Goal: Find specific page/section

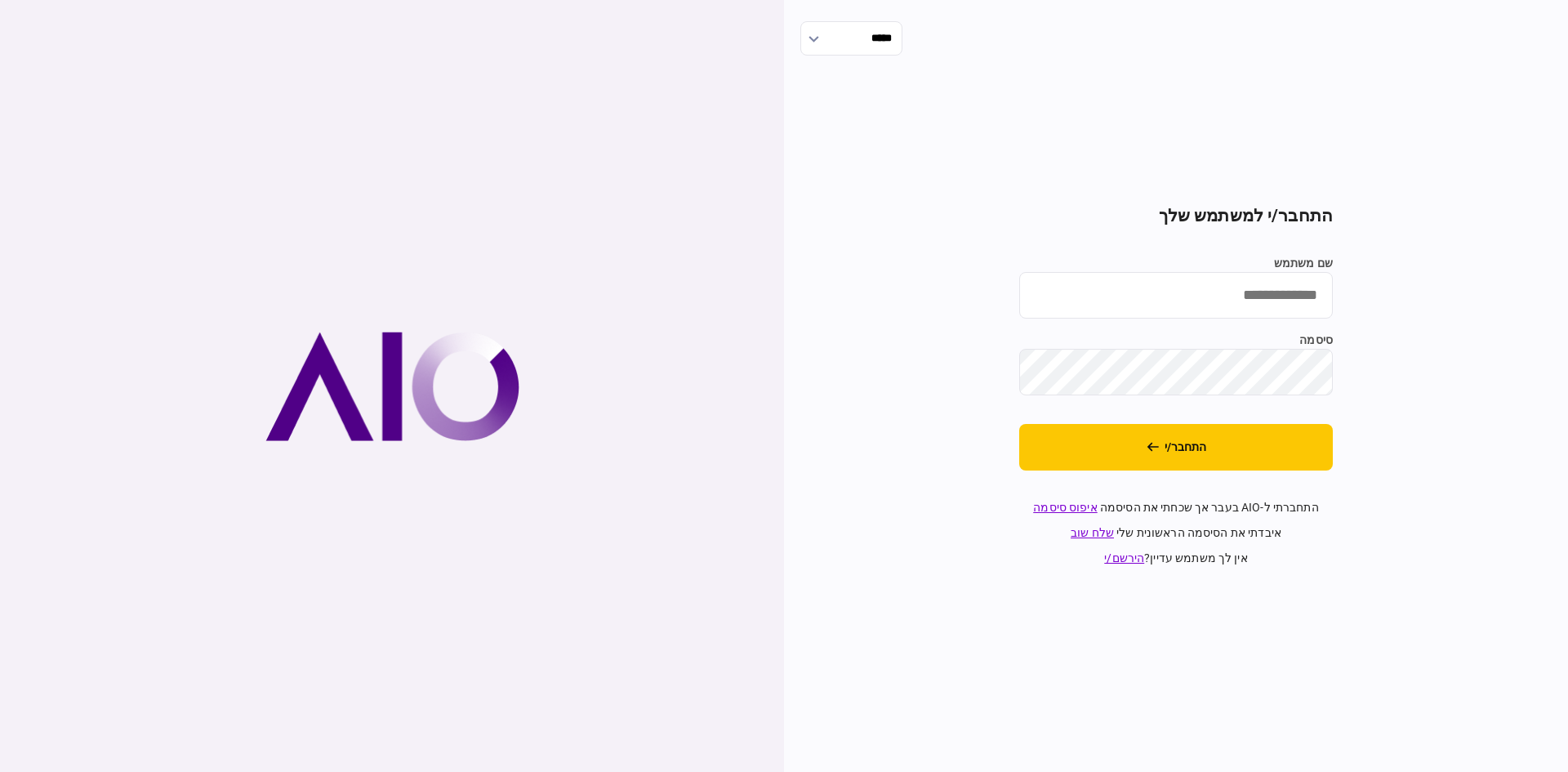
type input "********"
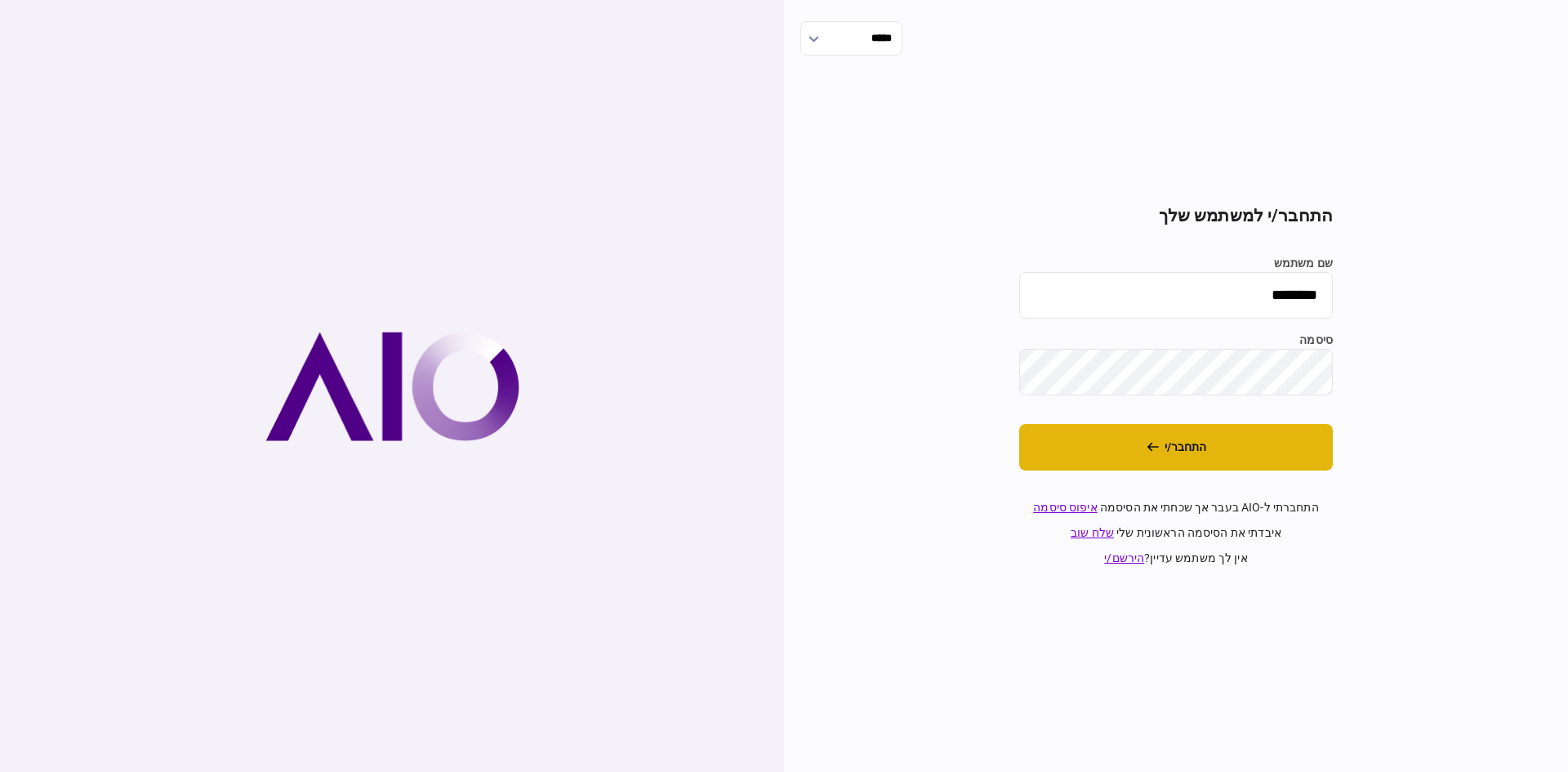
click at [1151, 447] on icon "התחבר/י" at bounding box center [1152, 446] width 12 height 11
